Goal: Book appointment/travel/reservation

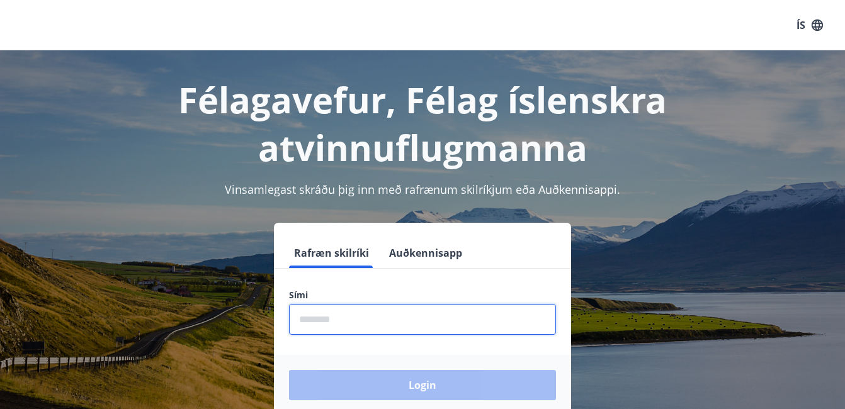
click at [309, 329] on input "phone" at bounding box center [422, 319] width 267 height 31
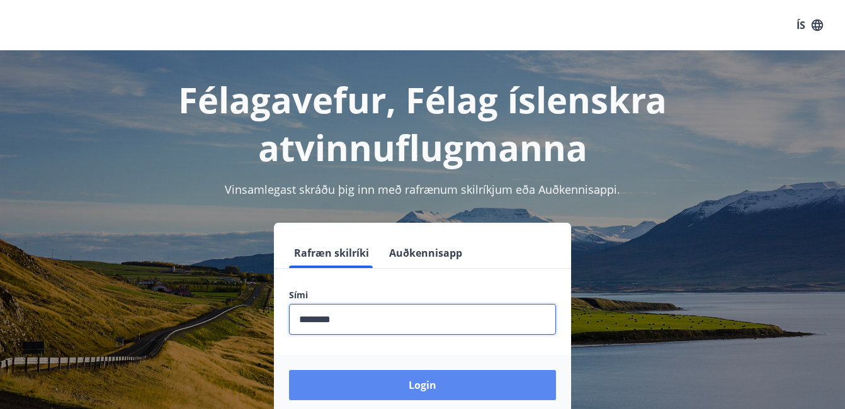
type input "********"
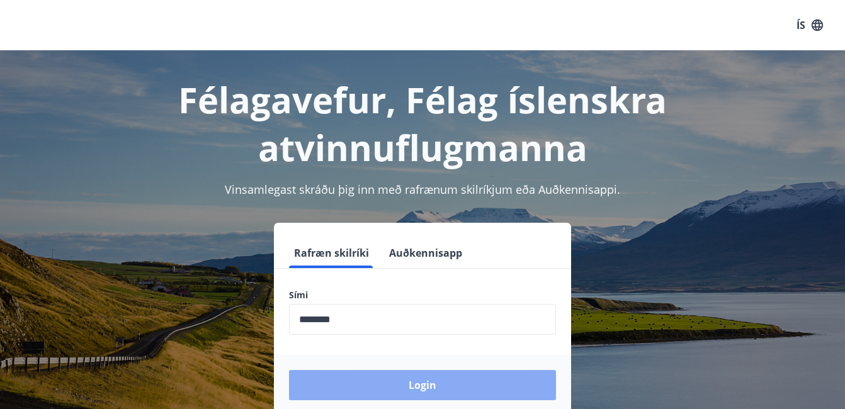
click at [432, 391] on button "Login" at bounding box center [422, 385] width 267 height 30
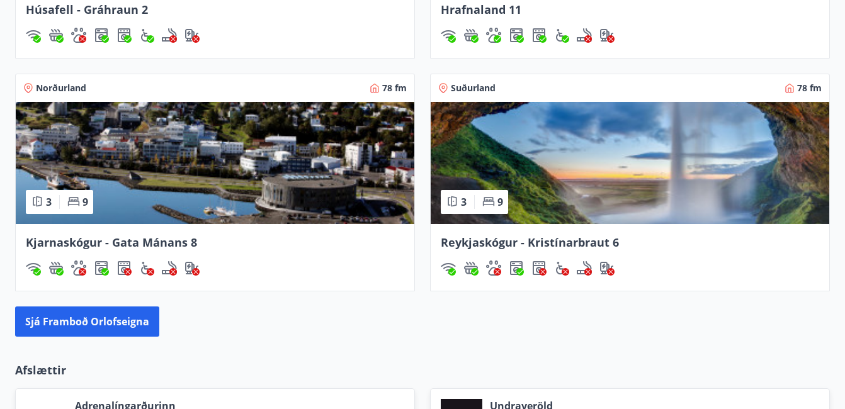
scroll to position [1007, 0]
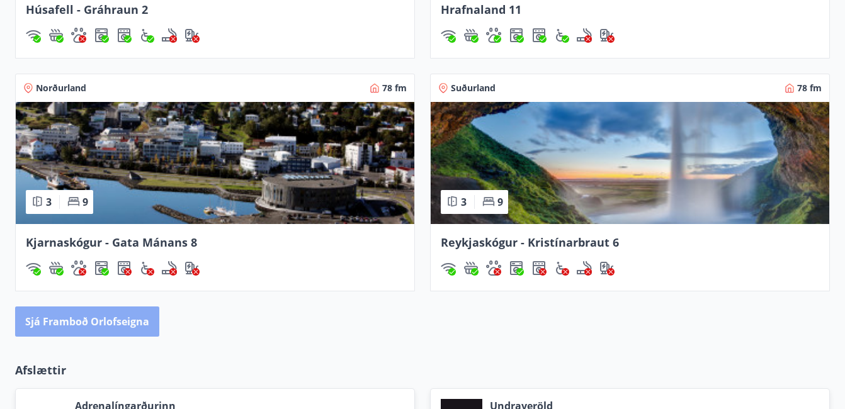
click at [96, 314] on button "Sjá framboð orlofseigna" at bounding box center [87, 322] width 144 height 30
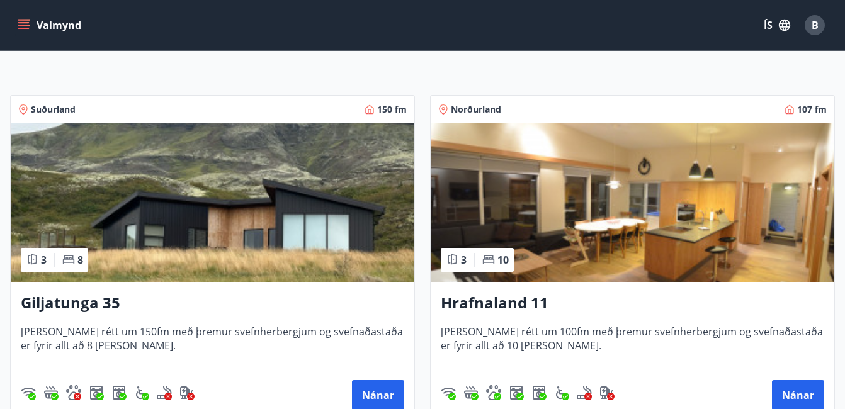
scroll to position [184, 0]
click at [229, 223] on img at bounding box center [213, 202] width 404 height 159
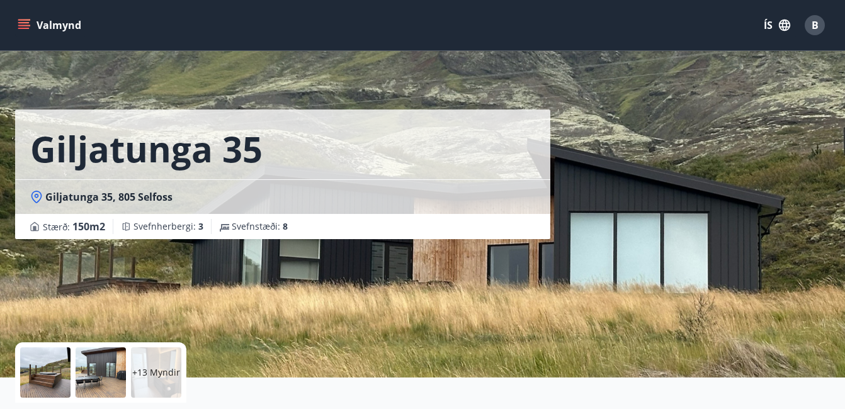
click at [139, 367] on p "+13 Myndir" at bounding box center [156, 372] width 48 height 13
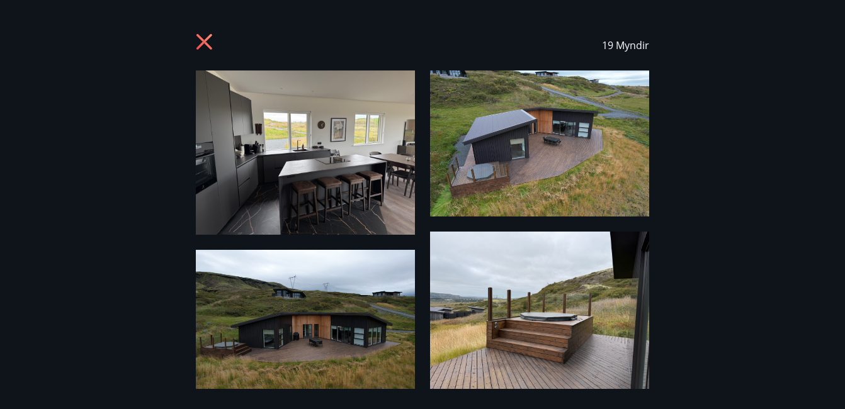
click at [346, 176] on img at bounding box center [305, 153] width 219 height 164
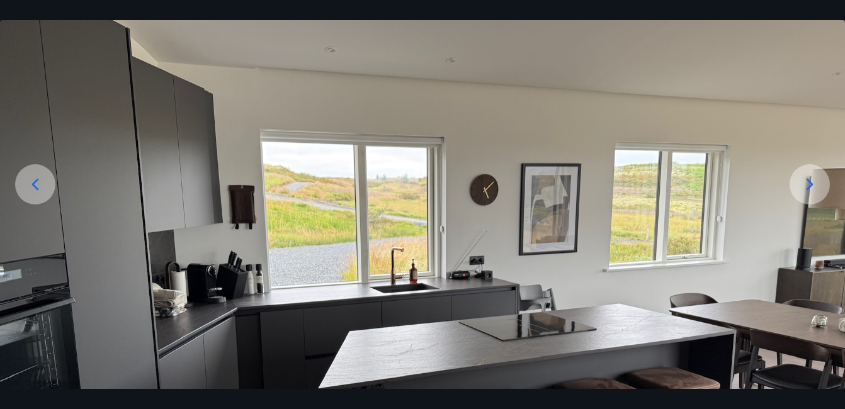
scroll to position [90, 0]
click at [811, 184] on icon at bounding box center [809, 185] width 7 height 12
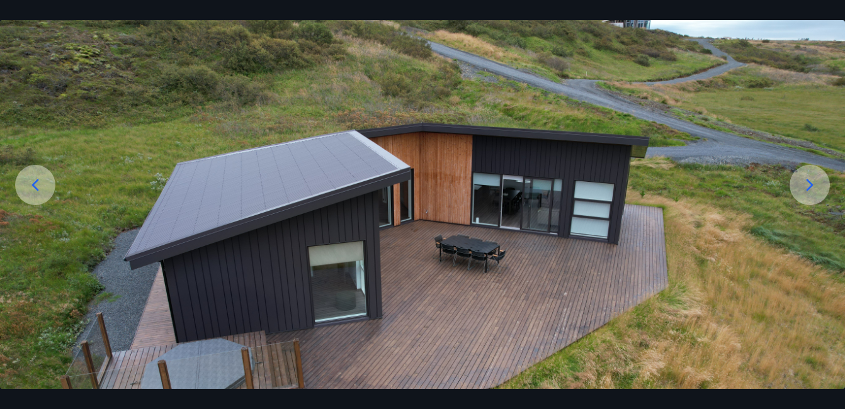
click at [811, 184] on icon at bounding box center [809, 185] width 7 height 12
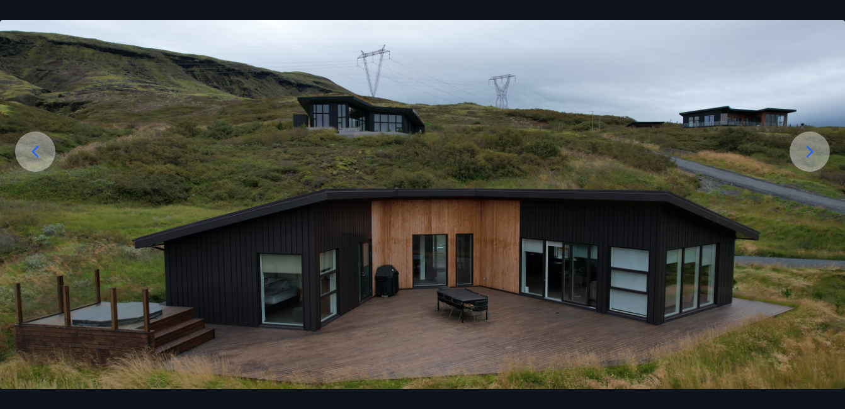
scroll to position [122, 0]
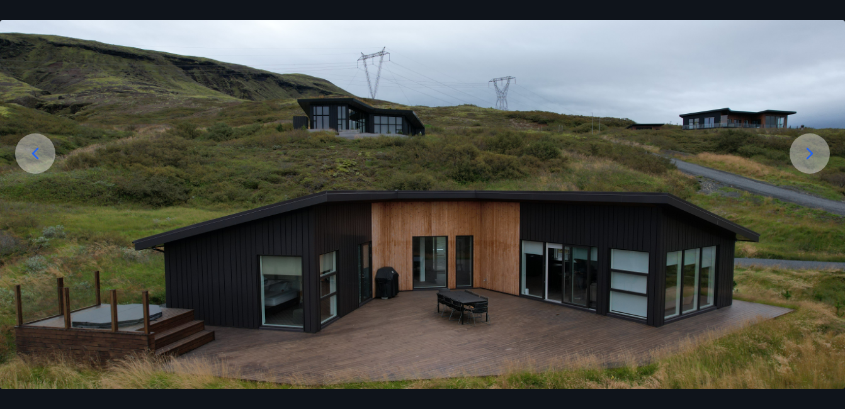
click at [812, 153] on icon at bounding box center [809, 154] width 7 height 12
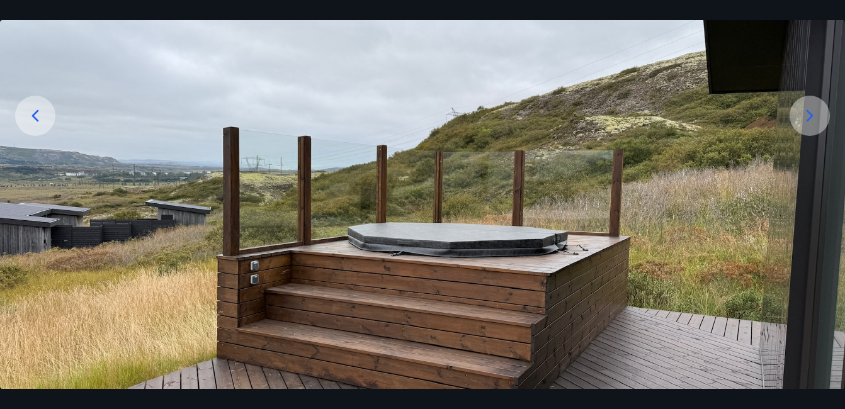
scroll to position [161, 0]
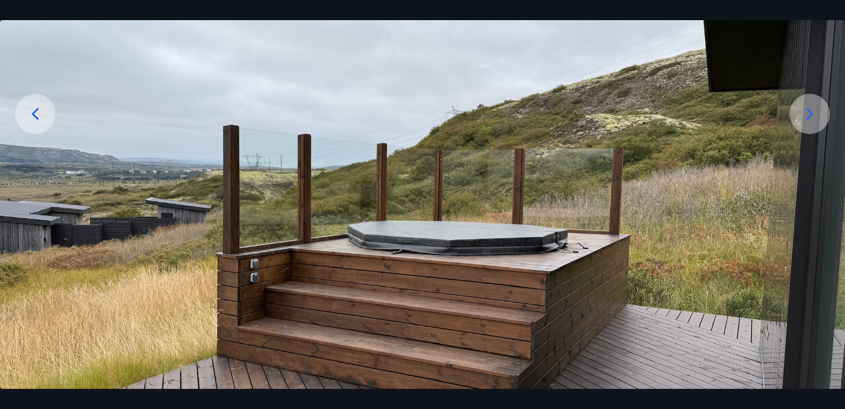
click at [809, 111] on icon at bounding box center [809, 114] width 7 height 12
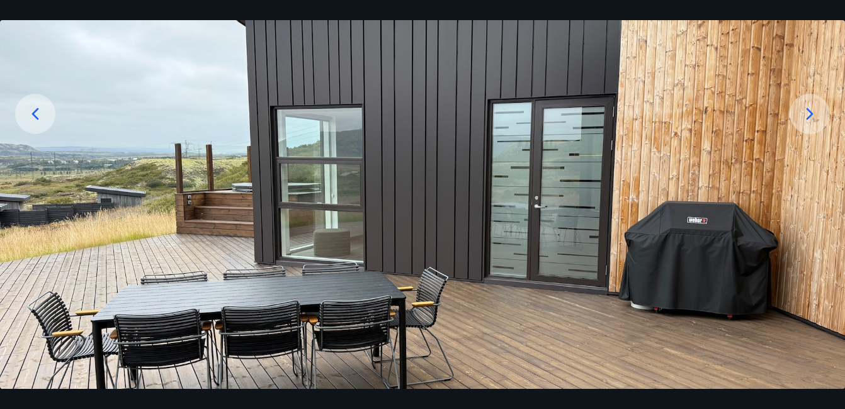
click at [809, 111] on icon at bounding box center [809, 114] width 7 height 12
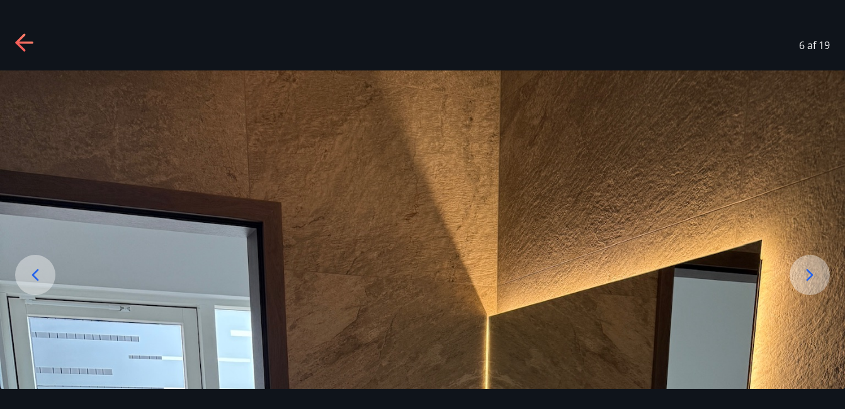
scroll to position [0, 0]
click at [810, 276] on icon at bounding box center [810, 275] width 20 height 20
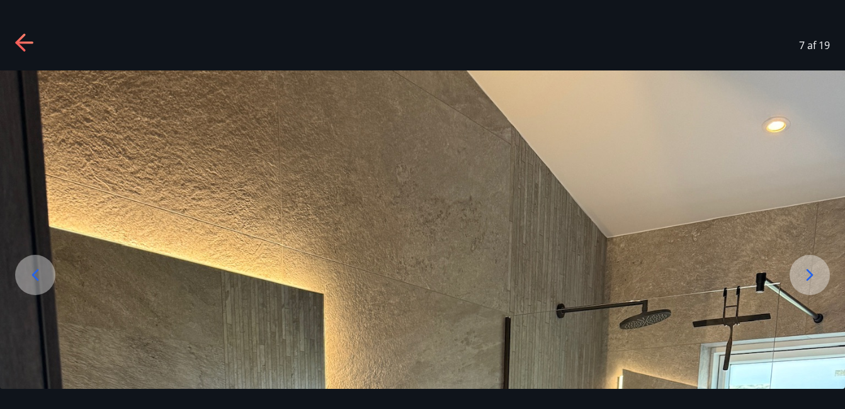
scroll to position [6, 0]
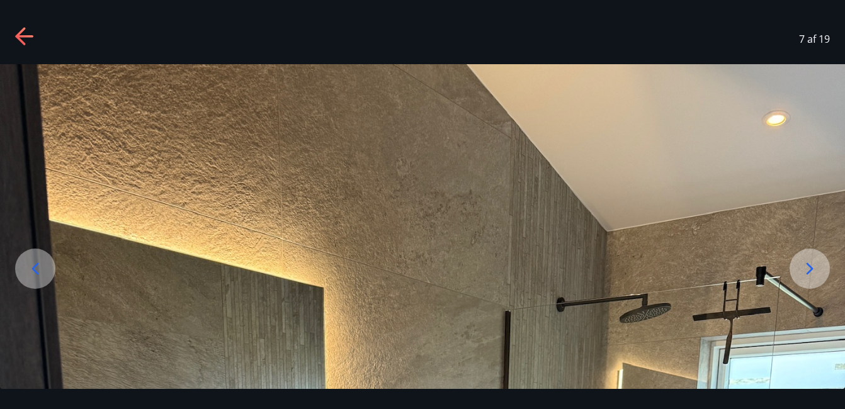
click at [810, 265] on icon at bounding box center [810, 269] width 20 height 20
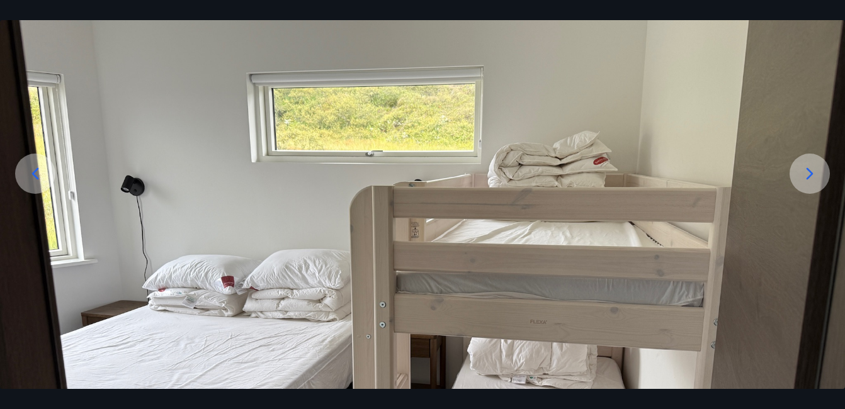
scroll to position [102, 0]
click at [810, 176] on icon at bounding box center [809, 173] width 7 height 12
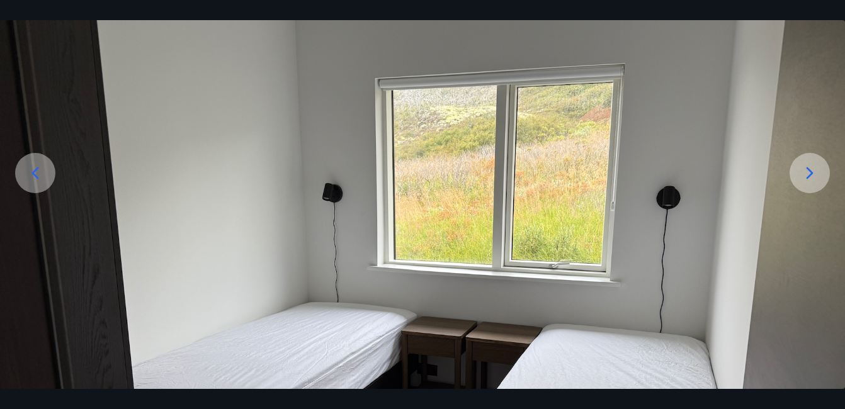
click at [810, 176] on icon at bounding box center [809, 173] width 7 height 12
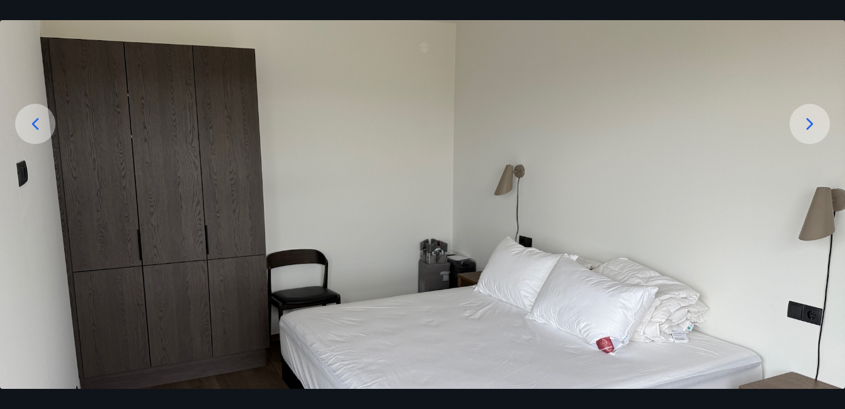
scroll to position [166, 0]
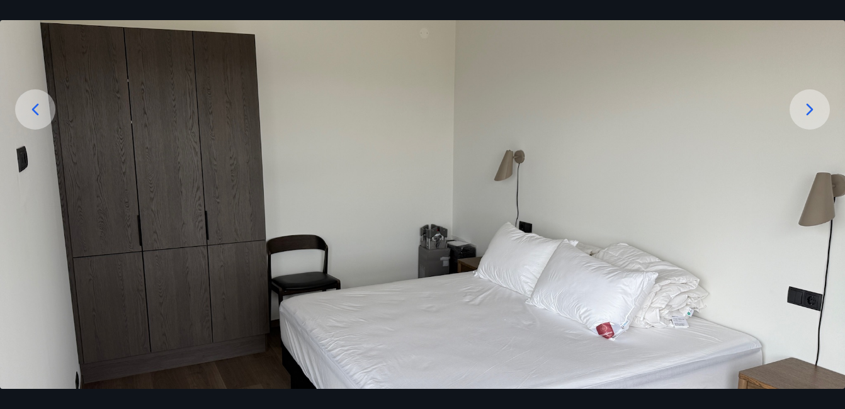
click at [810, 176] on img at bounding box center [422, 222] width 845 height 634
click at [807, 111] on icon at bounding box center [810, 109] width 20 height 20
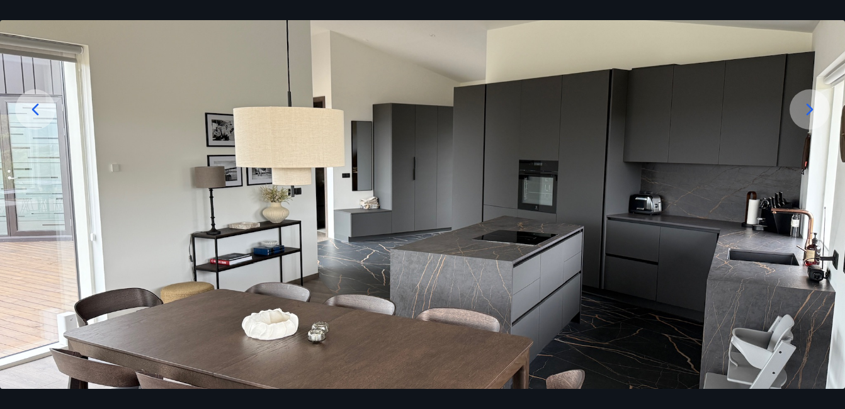
click at [807, 111] on icon at bounding box center [810, 109] width 20 height 20
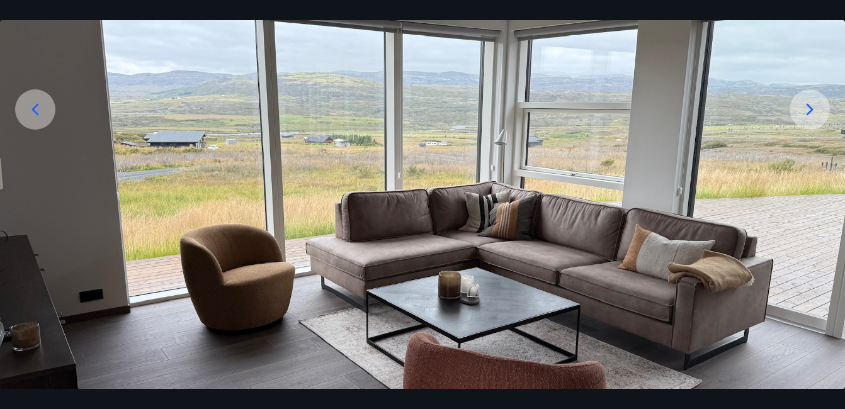
click at [809, 105] on icon at bounding box center [810, 109] width 20 height 20
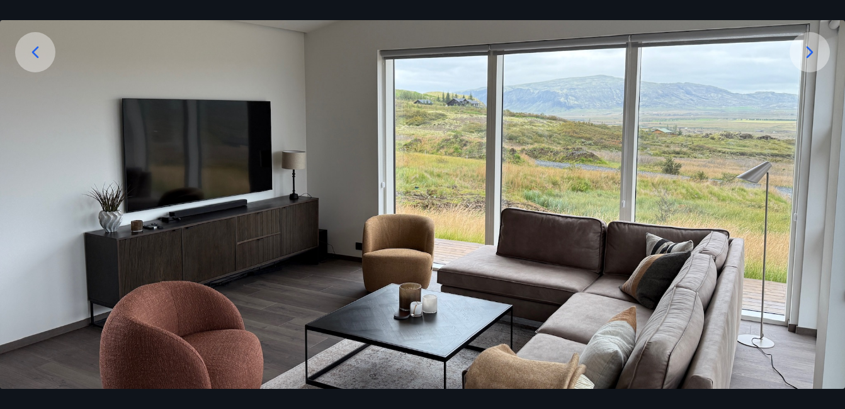
scroll to position [225, 0]
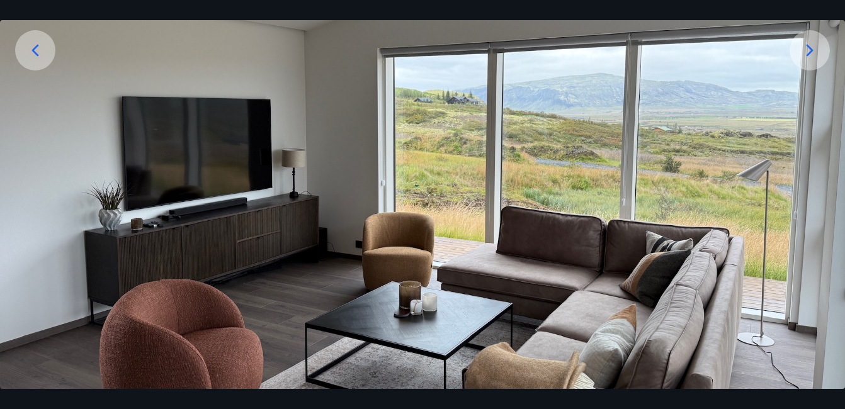
click at [810, 49] on icon at bounding box center [810, 50] width 20 height 20
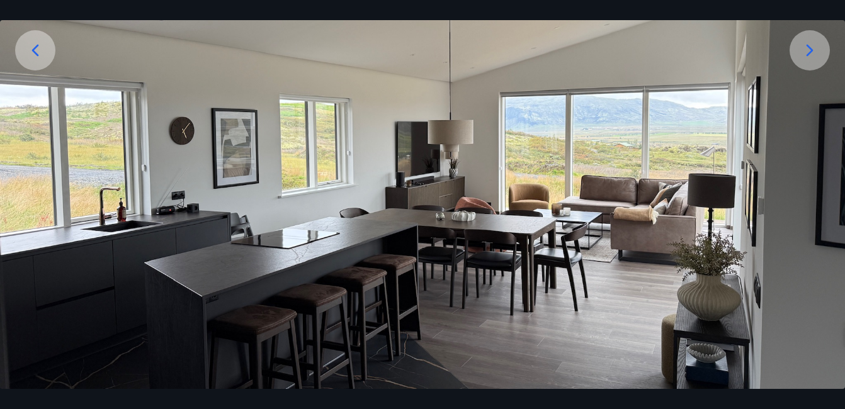
click at [810, 49] on icon at bounding box center [810, 50] width 20 height 20
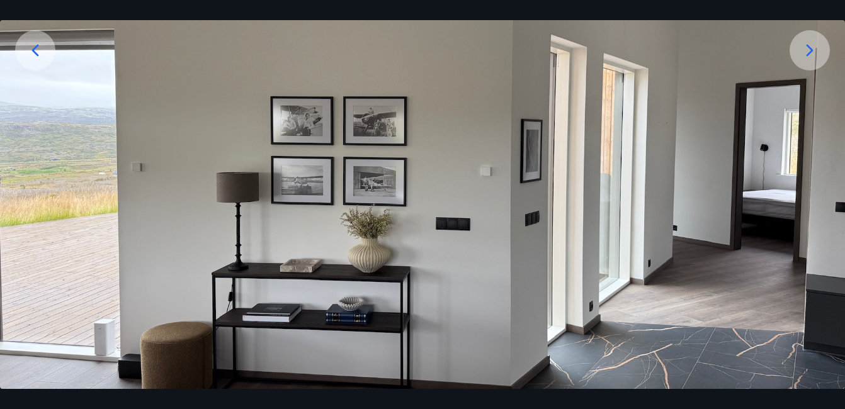
click at [810, 49] on icon at bounding box center [810, 50] width 20 height 20
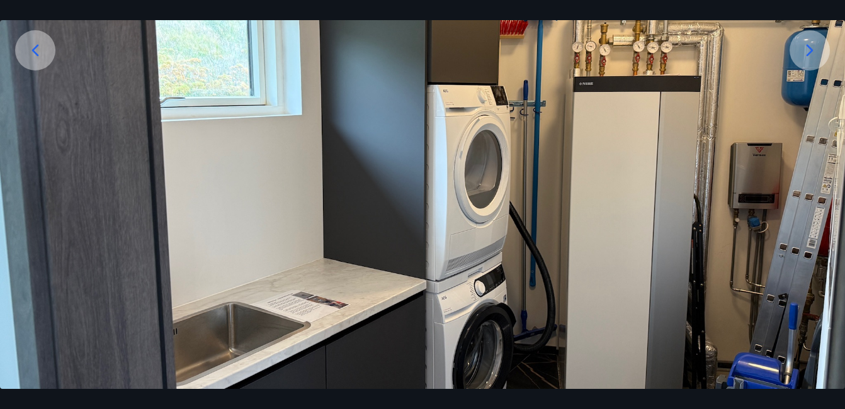
click at [810, 49] on icon at bounding box center [810, 50] width 20 height 20
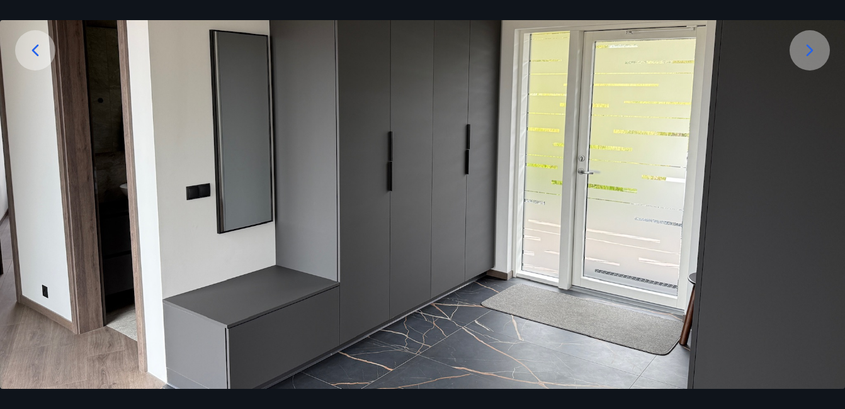
click at [810, 49] on icon at bounding box center [810, 50] width 20 height 20
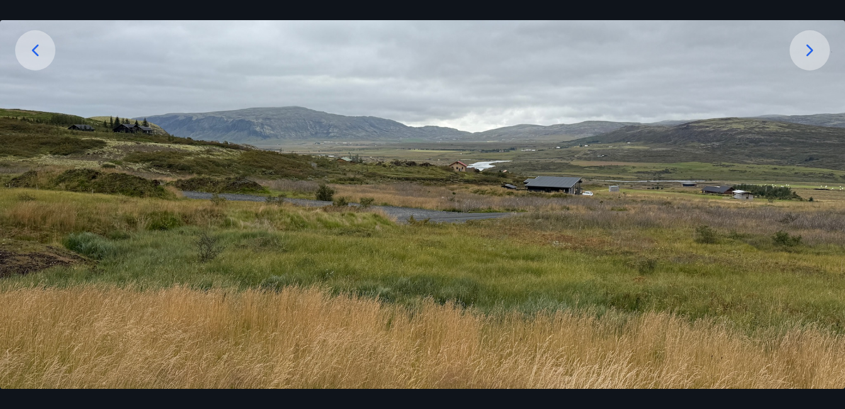
click at [810, 49] on icon at bounding box center [810, 50] width 20 height 20
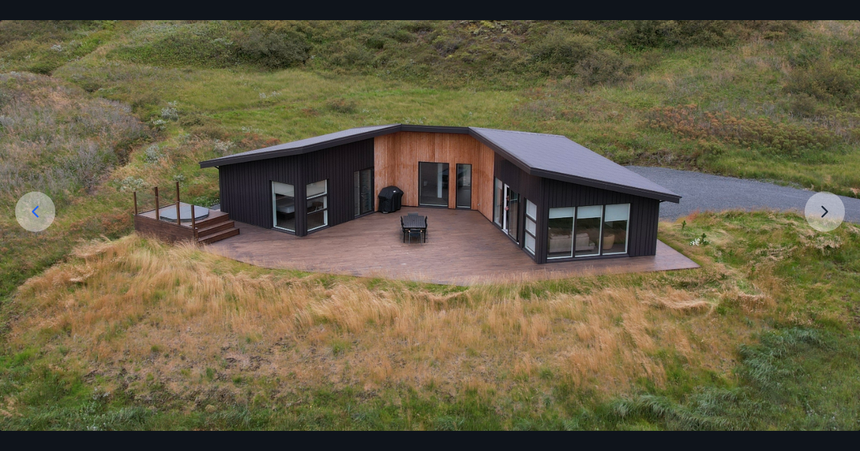
scroll to position [91, 0]
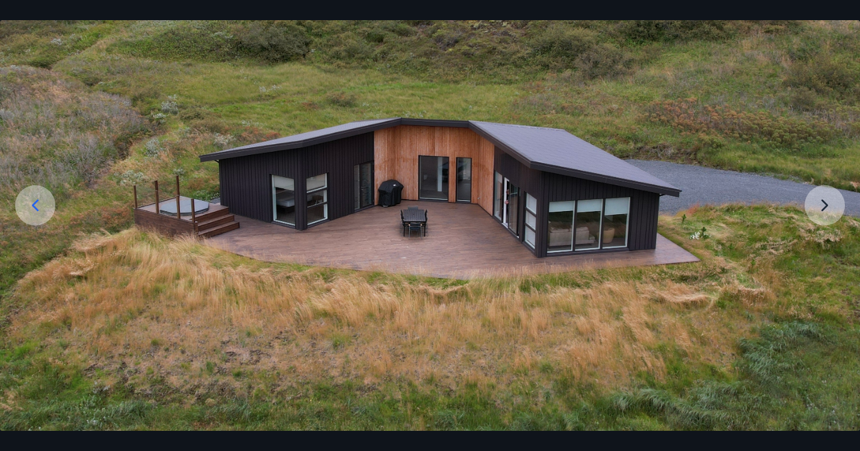
click at [838, 409] on img at bounding box center [430, 205] width 860 height 451
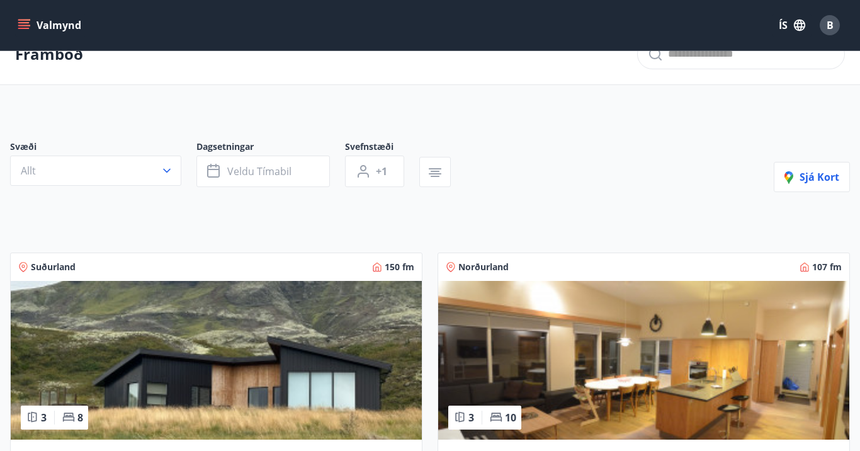
scroll to position [27, 0]
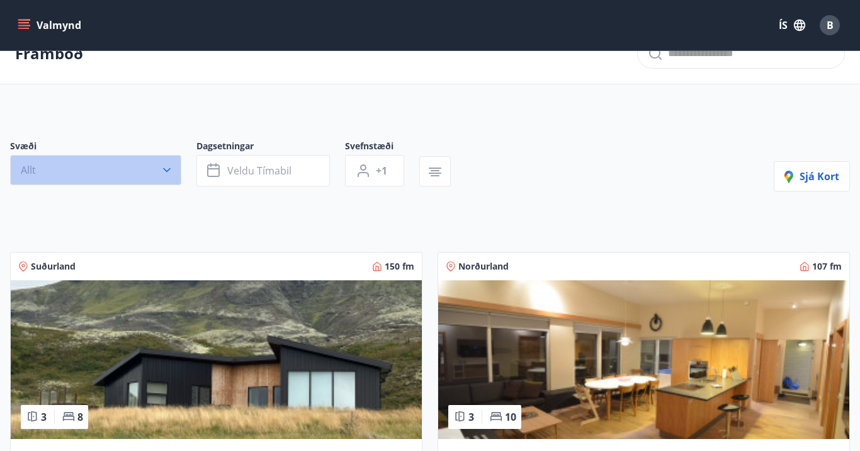
click at [167, 167] on icon "button" at bounding box center [167, 170] width 13 height 13
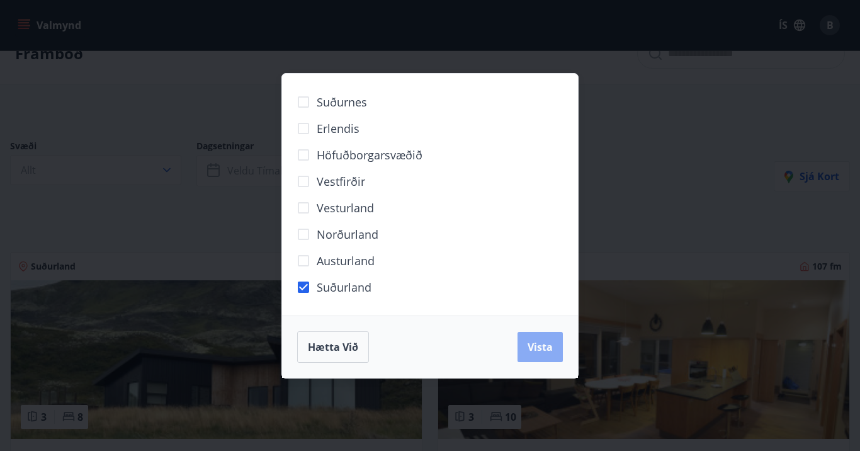
click at [541, 337] on button "Vista" at bounding box center [539, 347] width 45 height 30
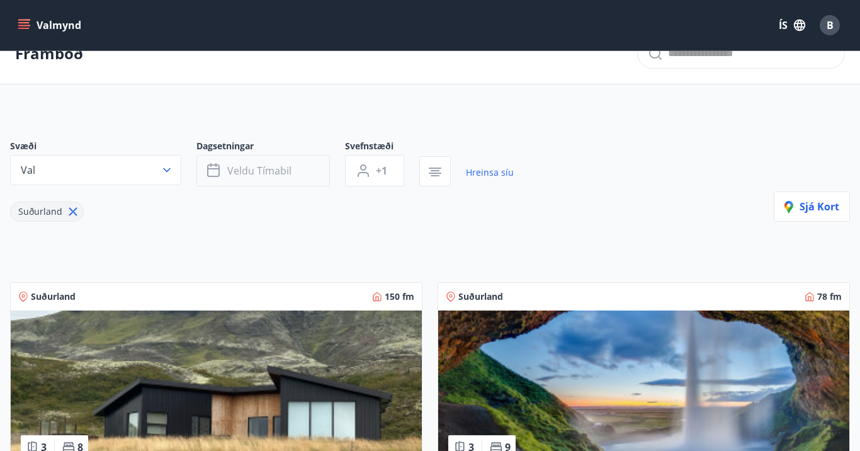
click at [213, 172] on icon "button" at bounding box center [214, 170] width 15 height 15
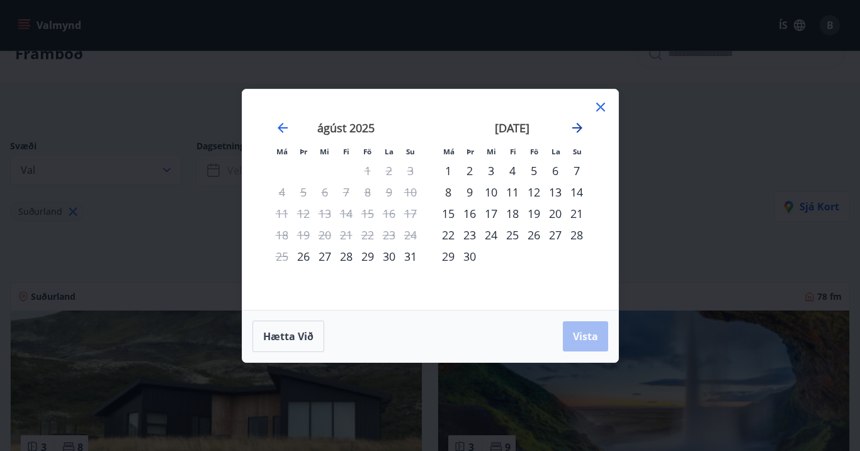
click at [577, 127] on icon "Move forward to switch to the next month." at bounding box center [577, 128] width 10 height 10
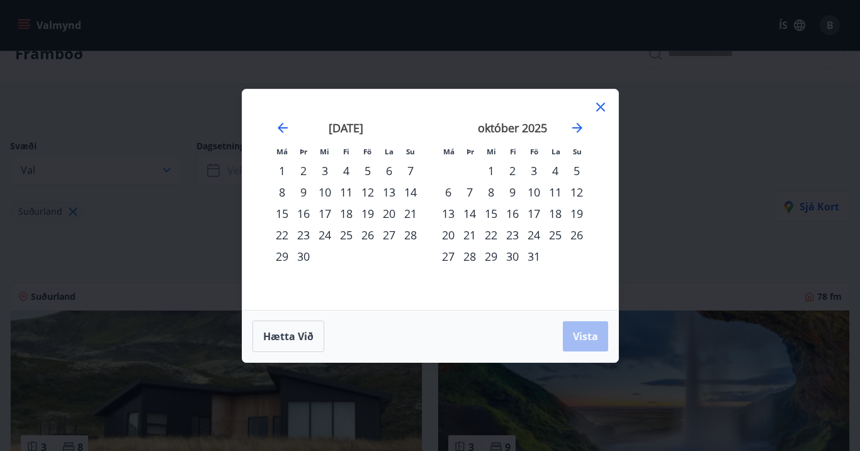
click at [534, 171] on div "3" at bounding box center [533, 170] width 21 height 21
click at [576, 170] on div "5" at bounding box center [576, 170] width 21 height 21
click at [591, 339] on span "Vista" at bounding box center [585, 336] width 25 height 14
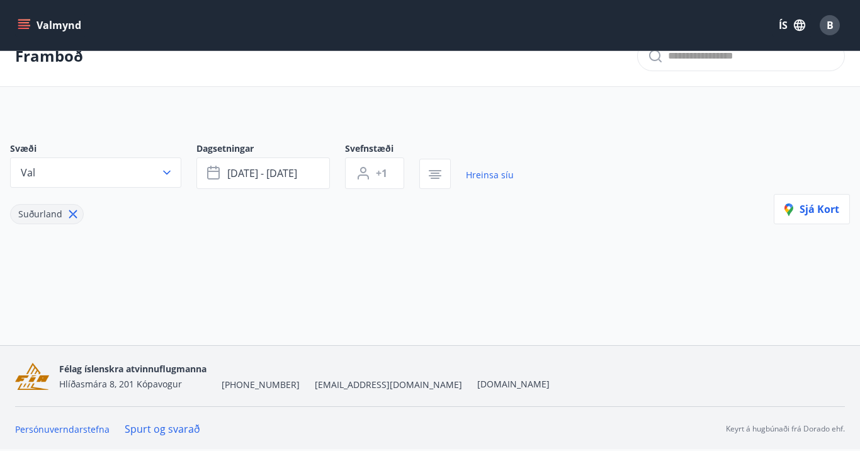
scroll to position [25, 0]
click at [385, 172] on span "+1" at bounding box center [381, 173] width 11 height 14
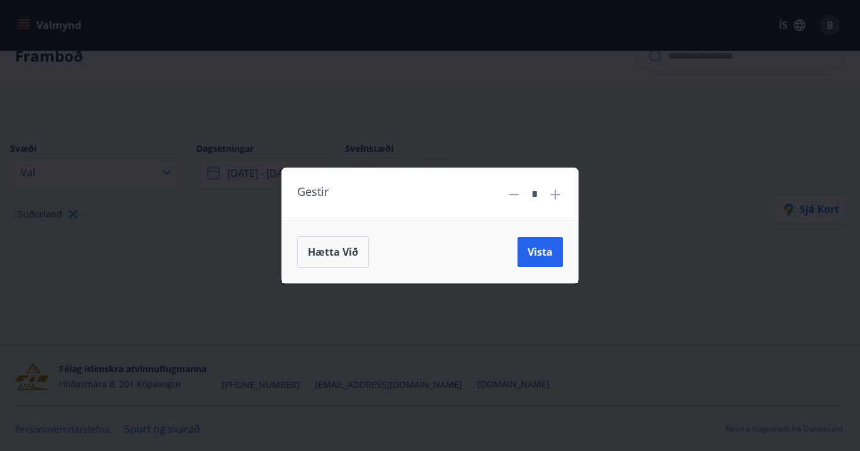
click at [555, 191] on icon at bounding box center [555, 194] width 10 height 10
type input "*"
click at [543, 249] on span "Vista" at bounding box center [540, 252] width 25 height 14
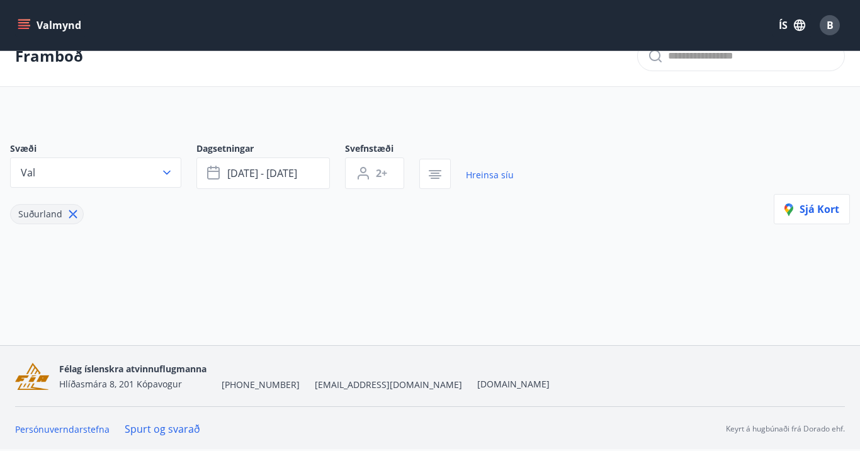
scroll to position [25, 0]
click at [169, 171] on icon "button" at bounding box center [167, 172] width 13 height 13
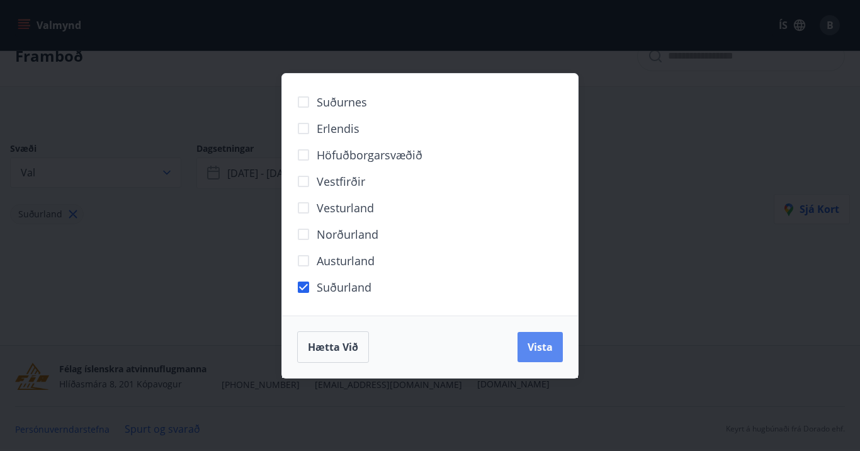
click at [545, 349] on span "Vista" at bounding box center [540, 347] width 25 height 14
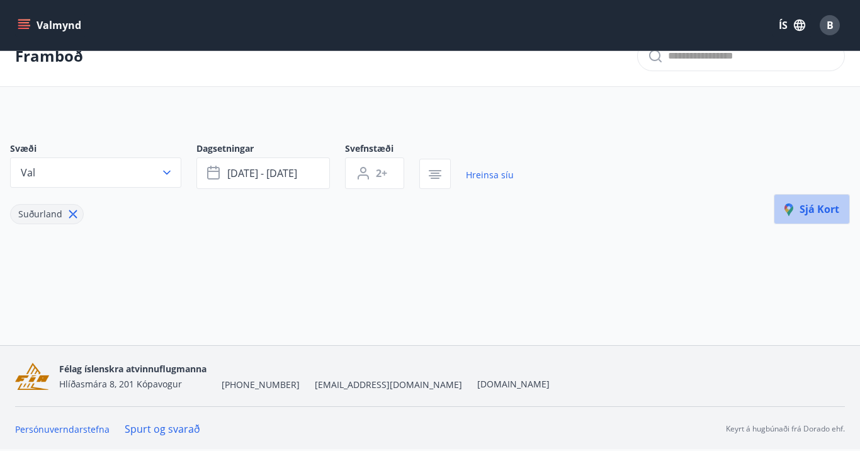
click at [817, 204] on span "Sjá kort" at bounding box center [811, 209] width 55 height 14
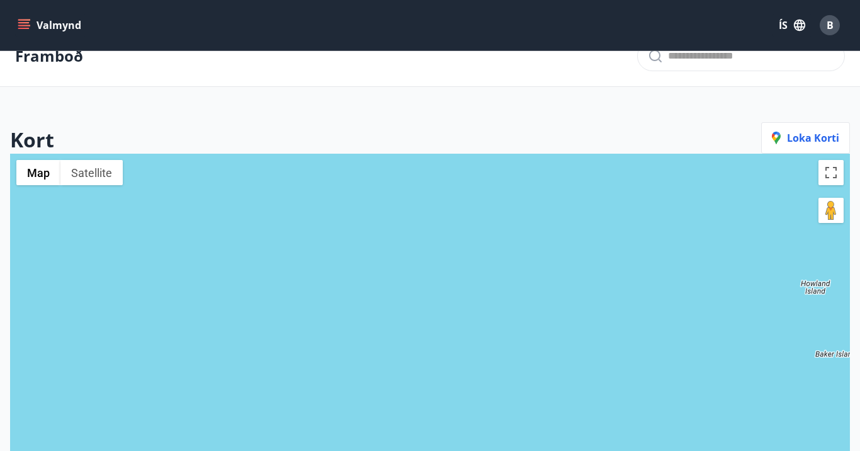
scroll to position [27, 0]
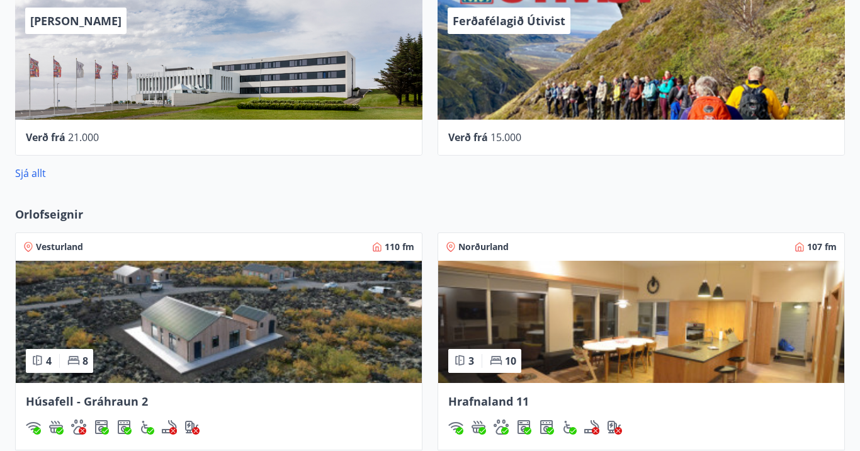
scroll to position [615, 0]
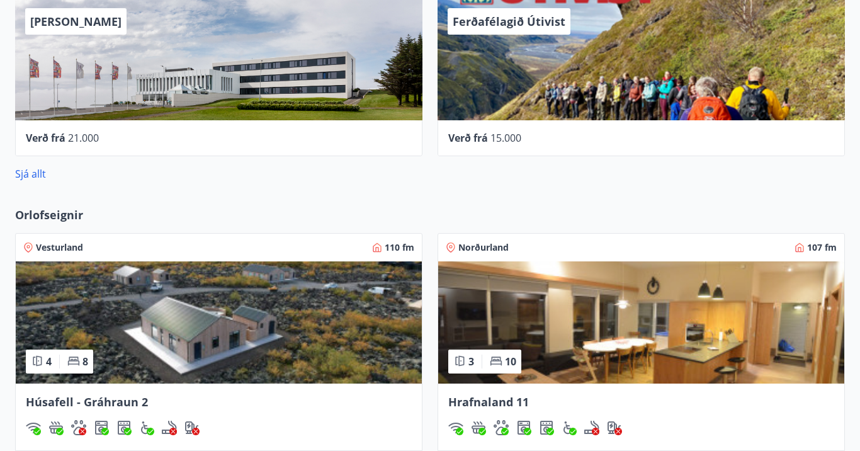
click at [228, 321] on img at bounding box center [219, 322] width 406 height 122
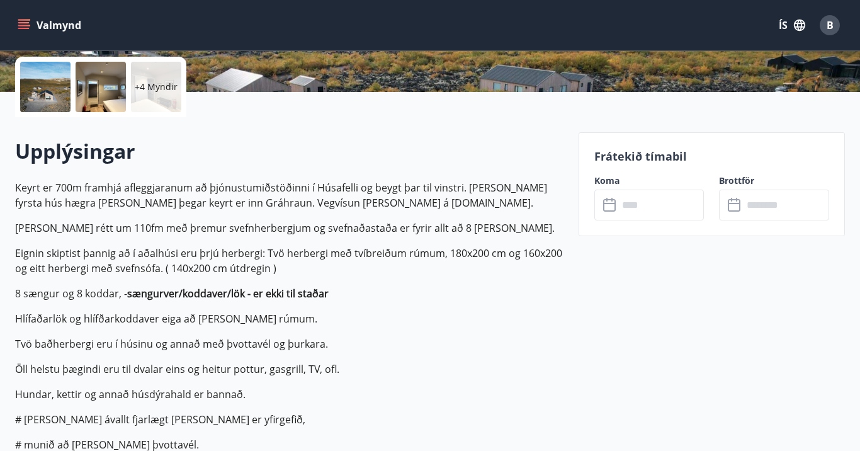
scroll to position [287, 0]
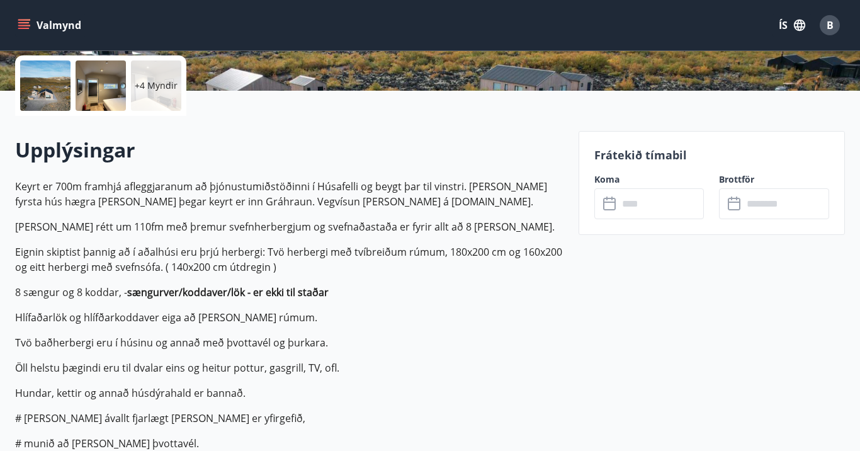
click at [614, 200] on icon at bounding box center [610, 203] width 15 height 15
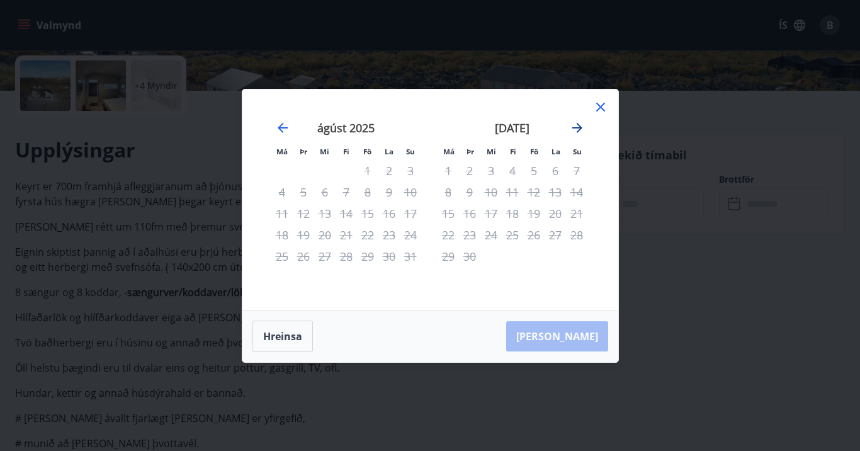
click at [579, 123] on icon "Move forward to switch to the next month." at bounding box center [577, 127] width 15 height 15
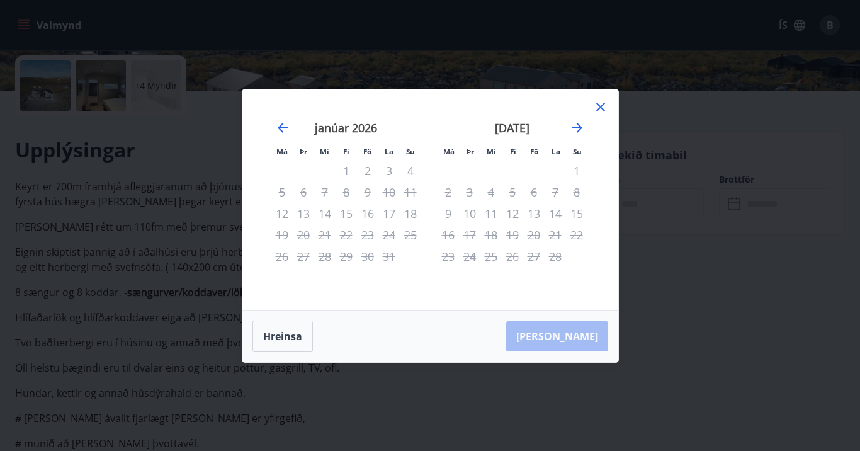
click at [599, 103] on icon at bounding box center [600, 106] width 15 height 15
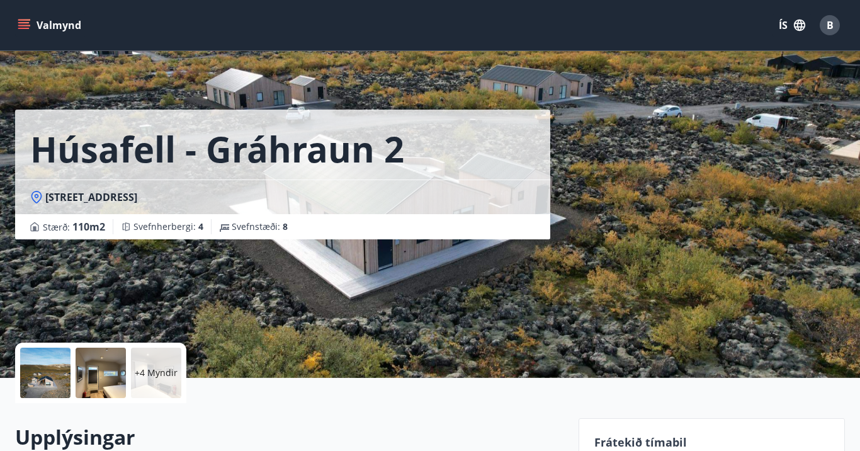
scroll to position [0, 0]
click at [630, 318] on div "Húsafell - Gráhraun 2 Gráhraun 2, [GEOGRAPHIC_DATA] : 110 m2 Svefnherbergi : 4 …" at bounding box center [430, 189] width 830 height 378
click at [68, 367] on div at bounding box center [45, 373] width 50 height 50
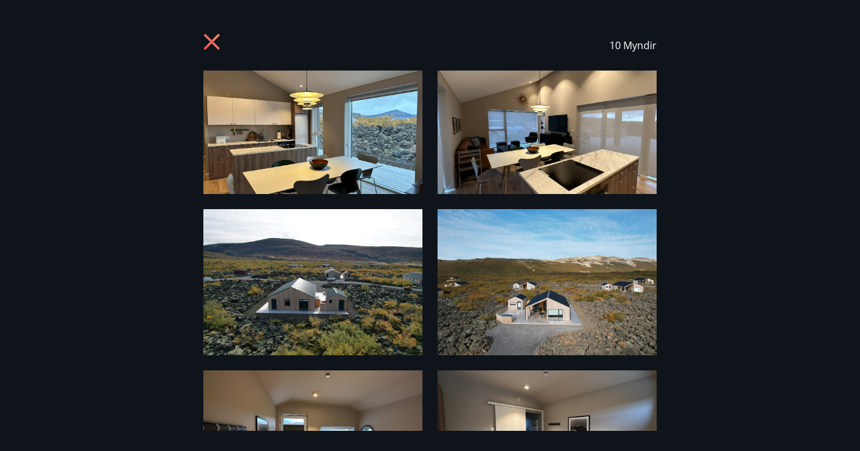
click at [379, 162] on img at bounding box center [312, 132] width 219 height 123
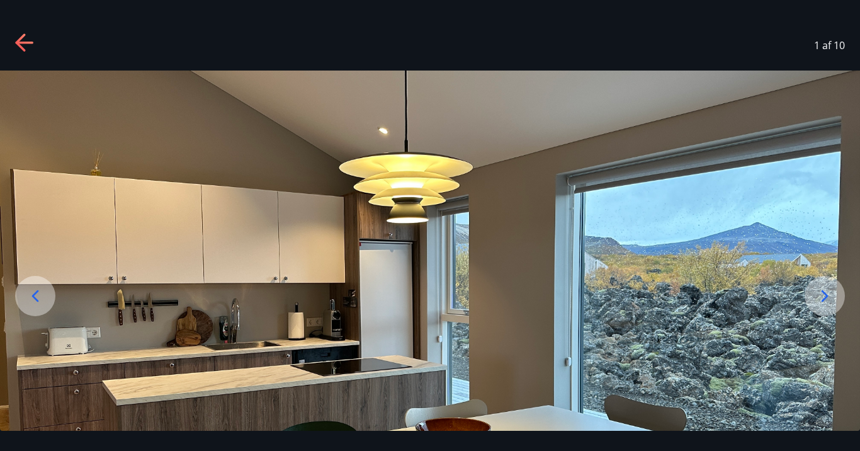
click at [823, 296] on icon at bounding box center [825, 296] width 20 height 20
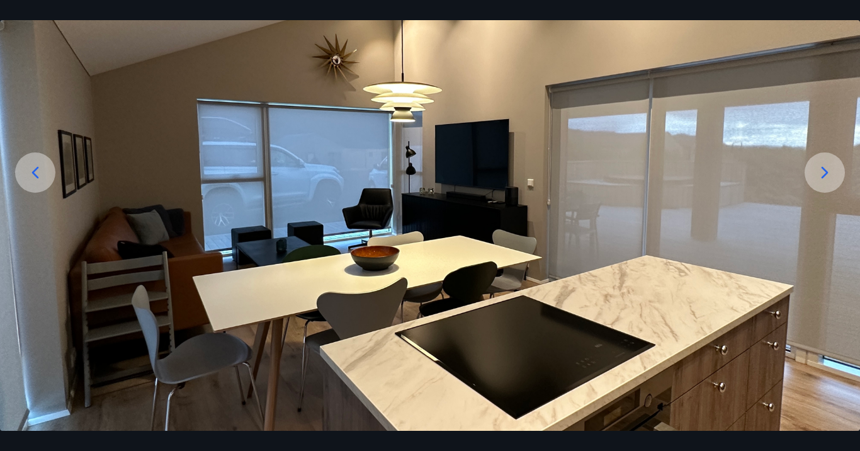
scroll to position [123, 0]
click at [826, 171] on icon at bounding box center [825, 173] width 7 height 12
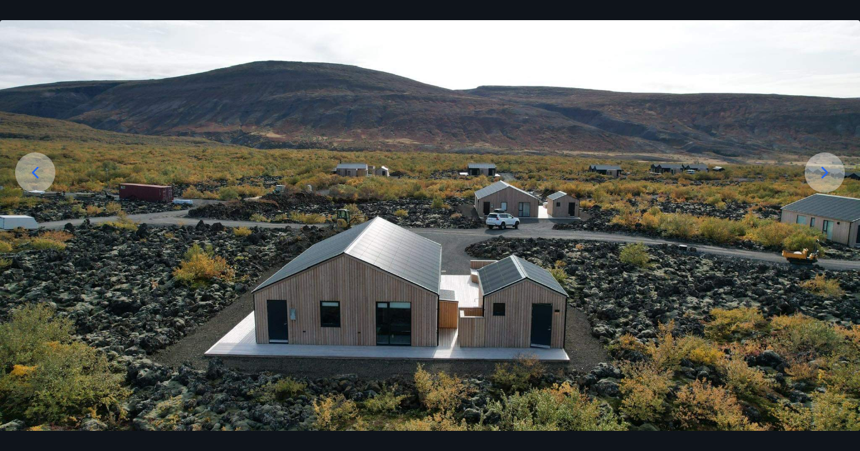
click at [826, 171] on icon at bounding box center [825, 173] width 7 height 12
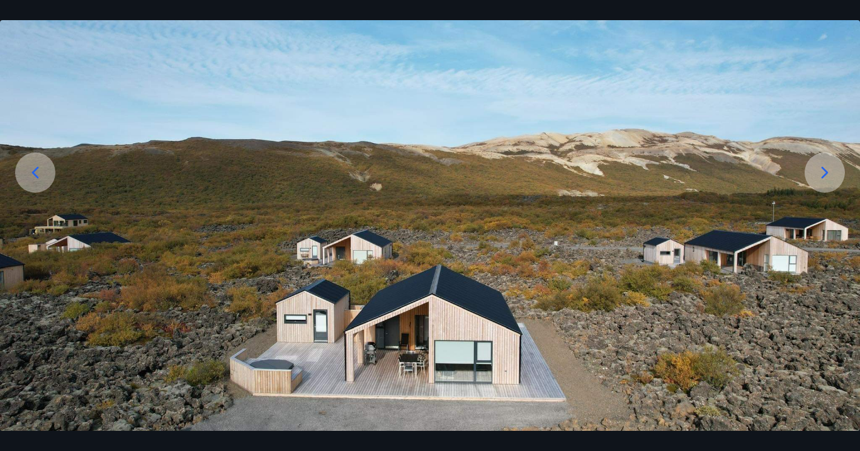
click at [826, 171] on icon at bounding box center [825, 173] width 7 height 12
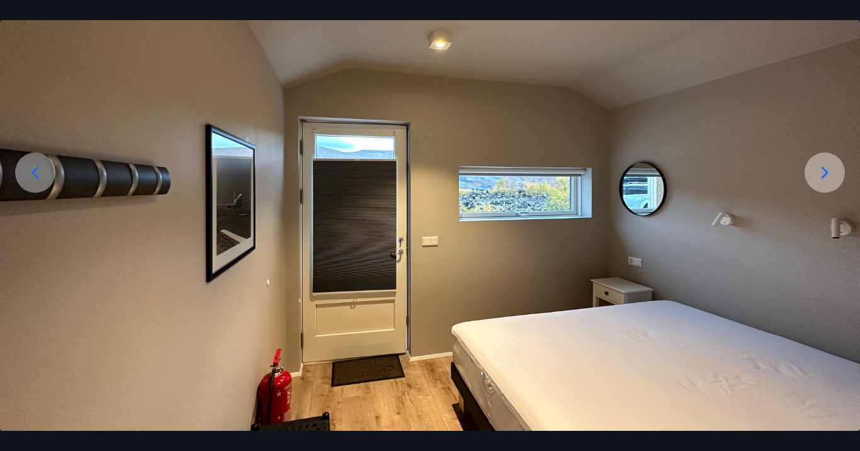
click at [826, 171] on icon at bounding box center [825, 173] width 7 height 12
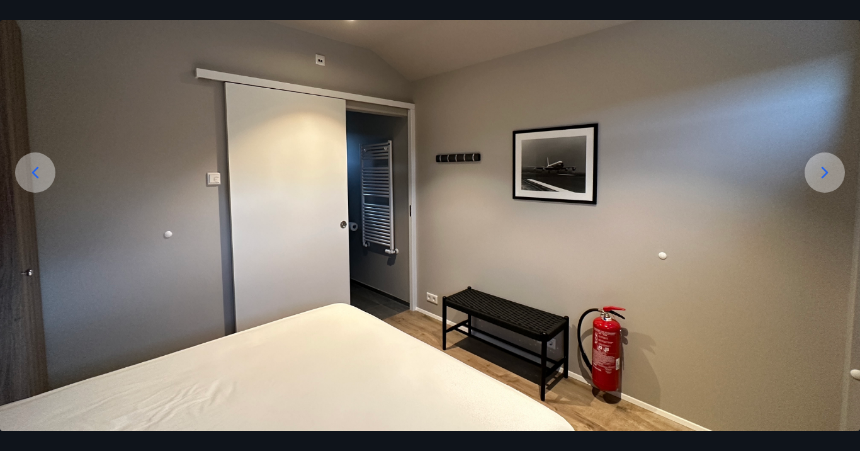
click at [826, 171] on icon at bounding box center [825, 173] width 7 height 12
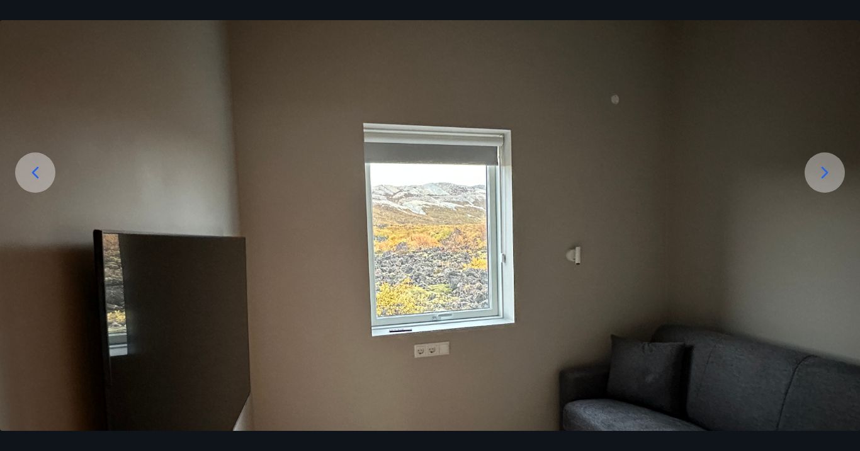
click at [826, 171] on icon at bounding box center [825, 173] width 7 height 12
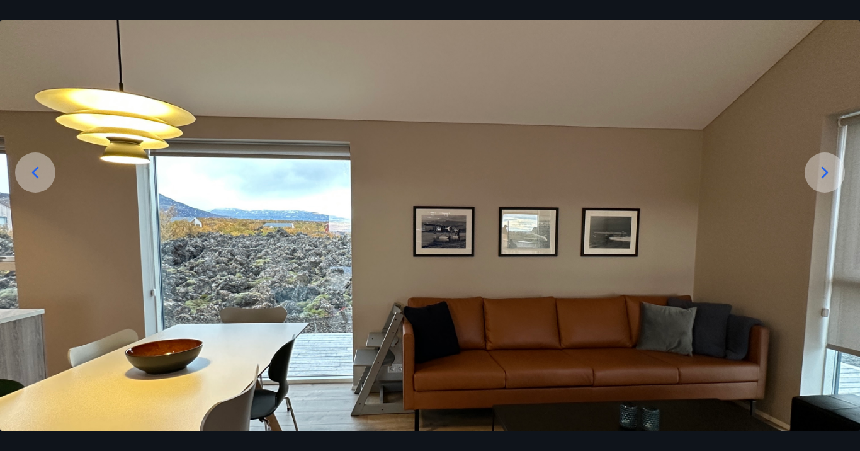
click at [825, 171] on icon at bounding box center [825, 173] width 7 height 12
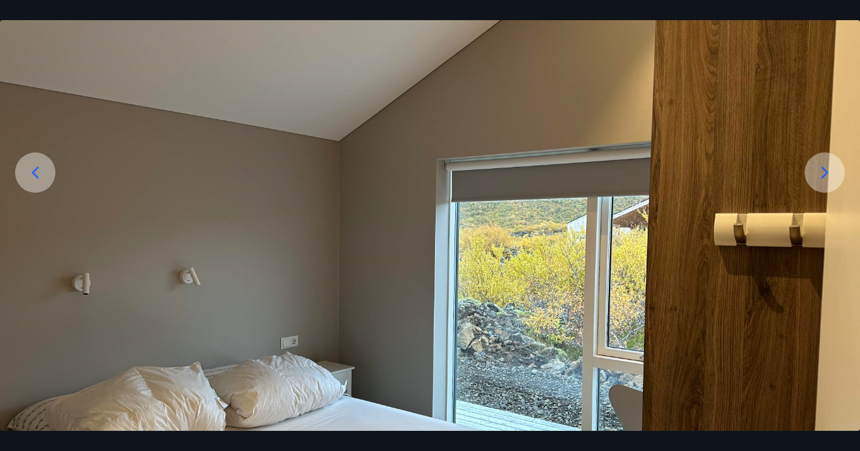
click at [825, 171] on icon at bounding box center [825, 173] width 7 height 12
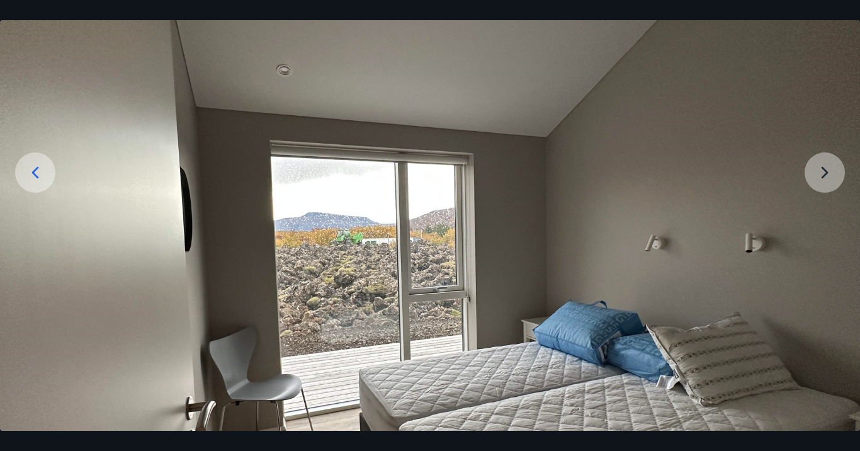
click at [825, 171] on img at bounding box center [430, 269] width 860 height 645
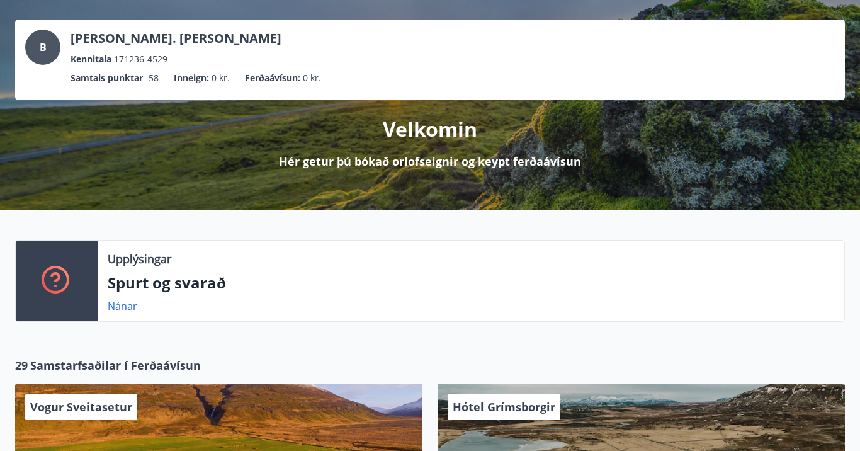
scroll to position [55, 0]
